Goal: Find specific page/section: Find specific page/section

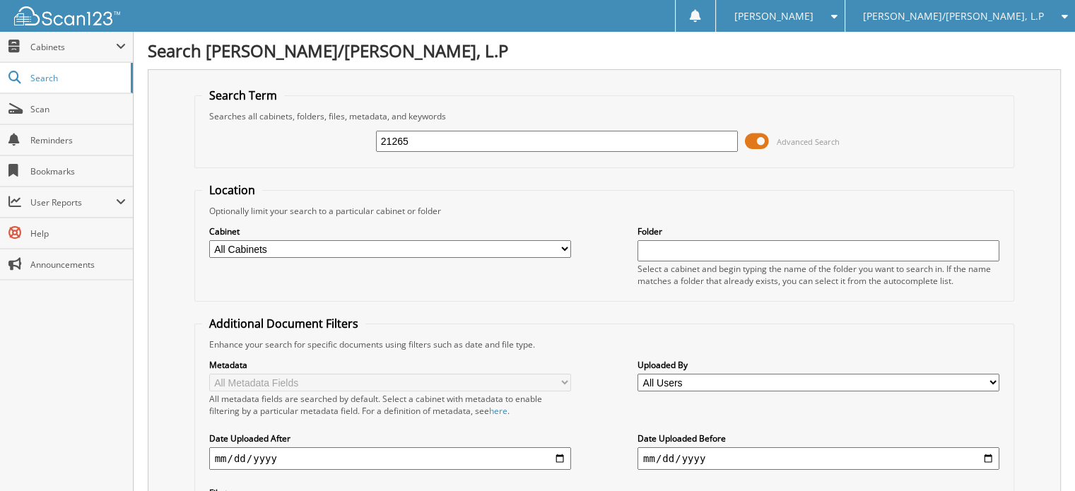
type input "21265"
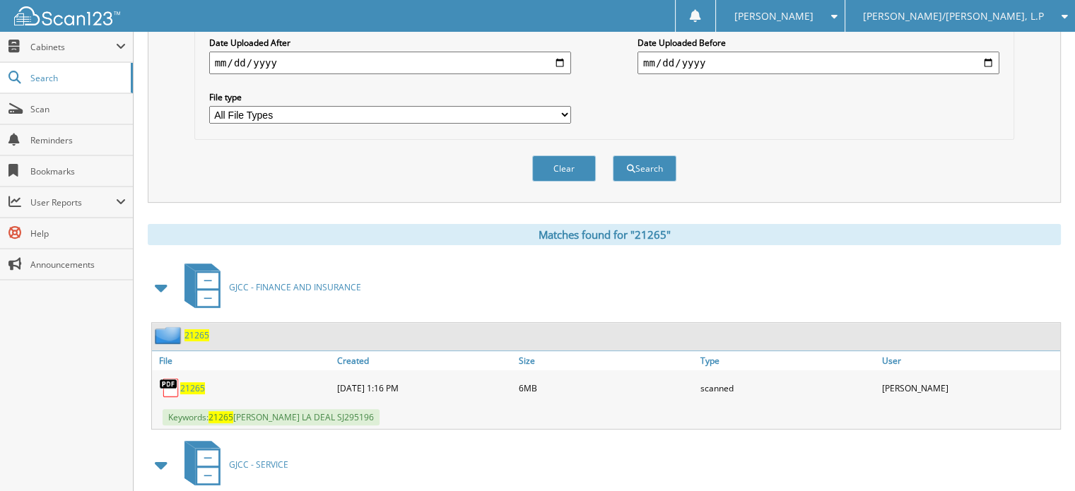
scroll to position [495, 0]
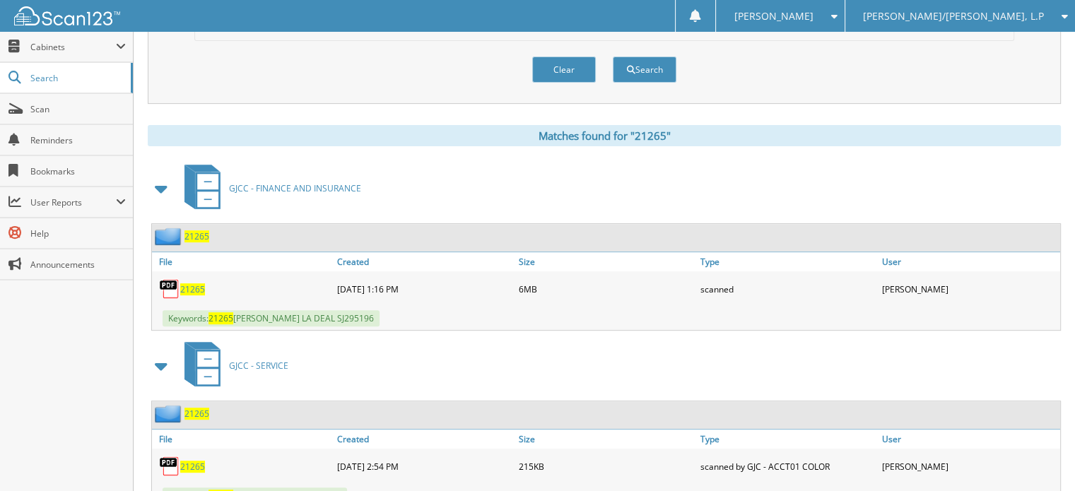
click at [201, 283] on span "21265" at bounding box center [192, 289] width 25 height 12
